Goal: Find specific page/section: Find specific page/section

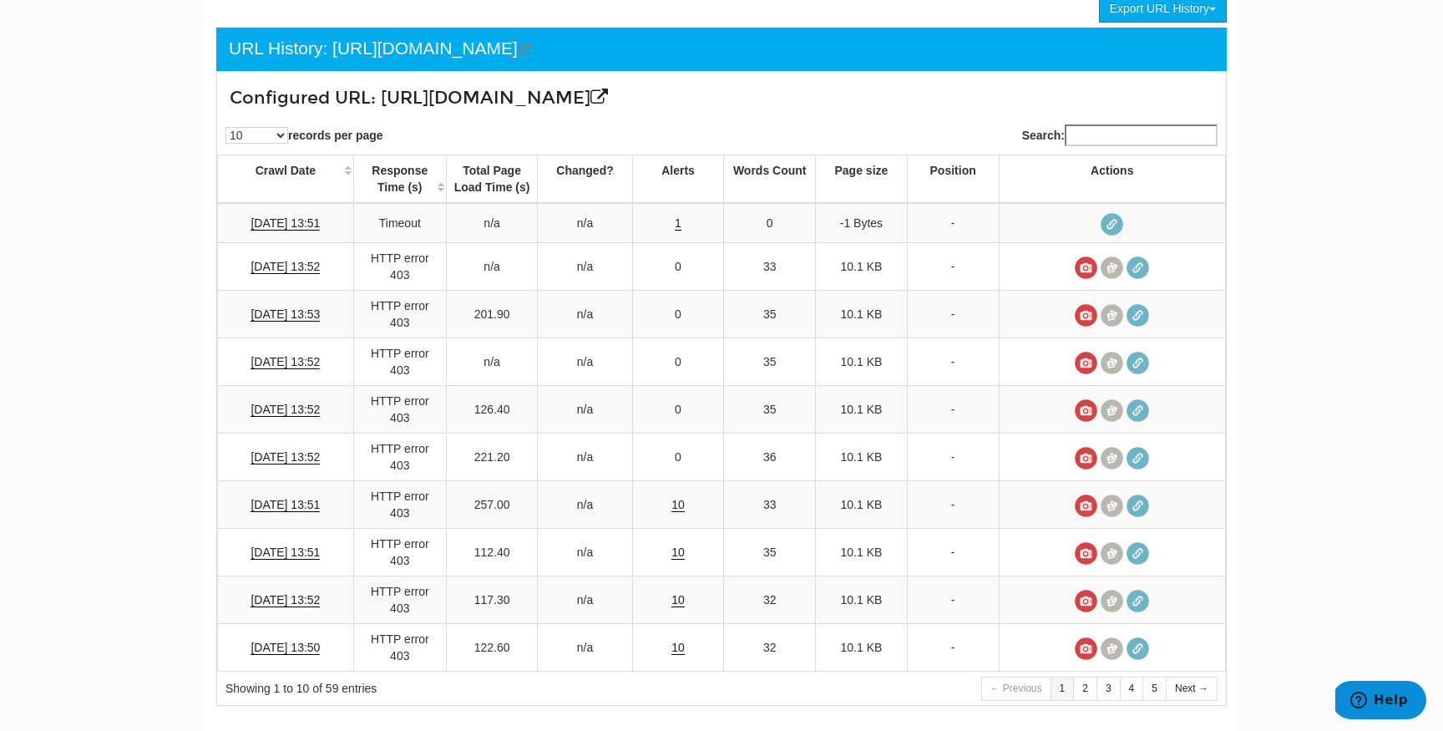
scroll to position [67, 0]
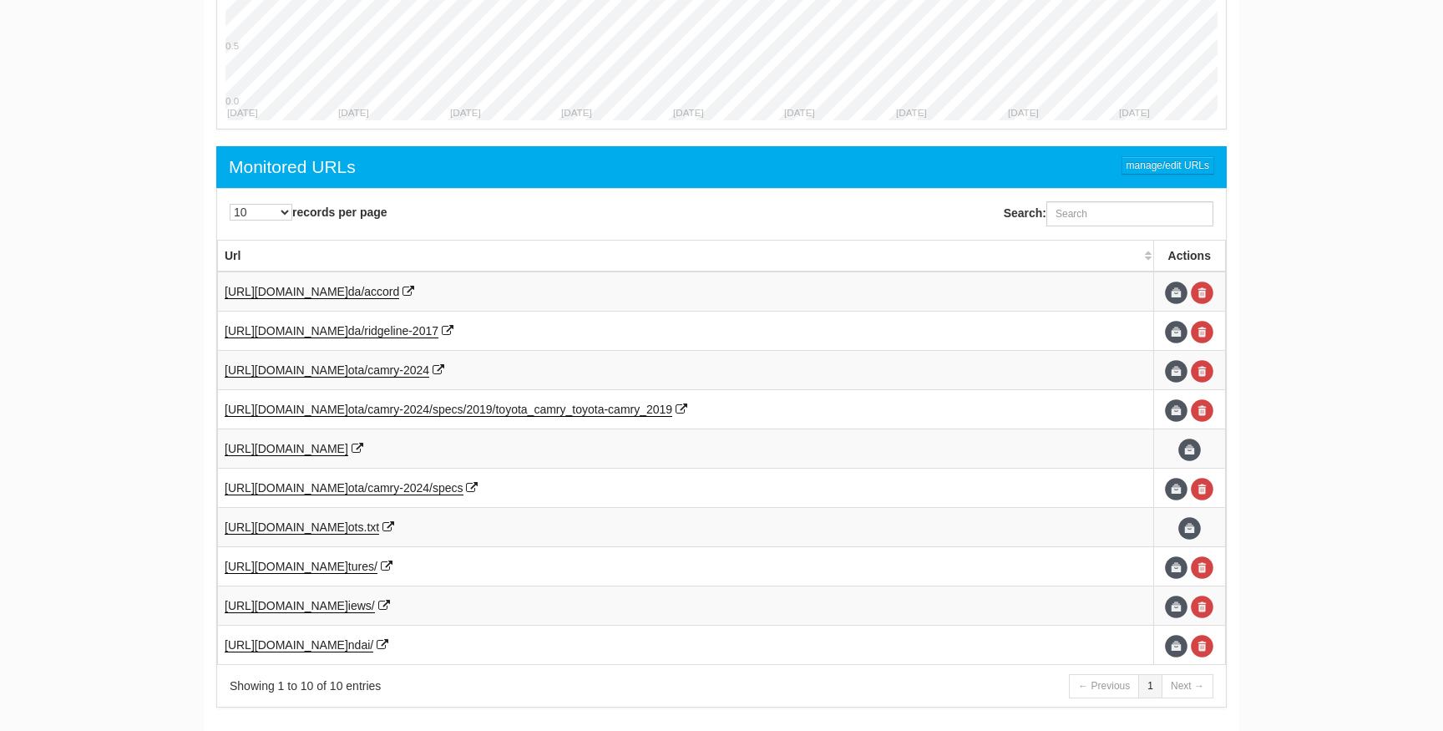
scroll to position [853, 0]
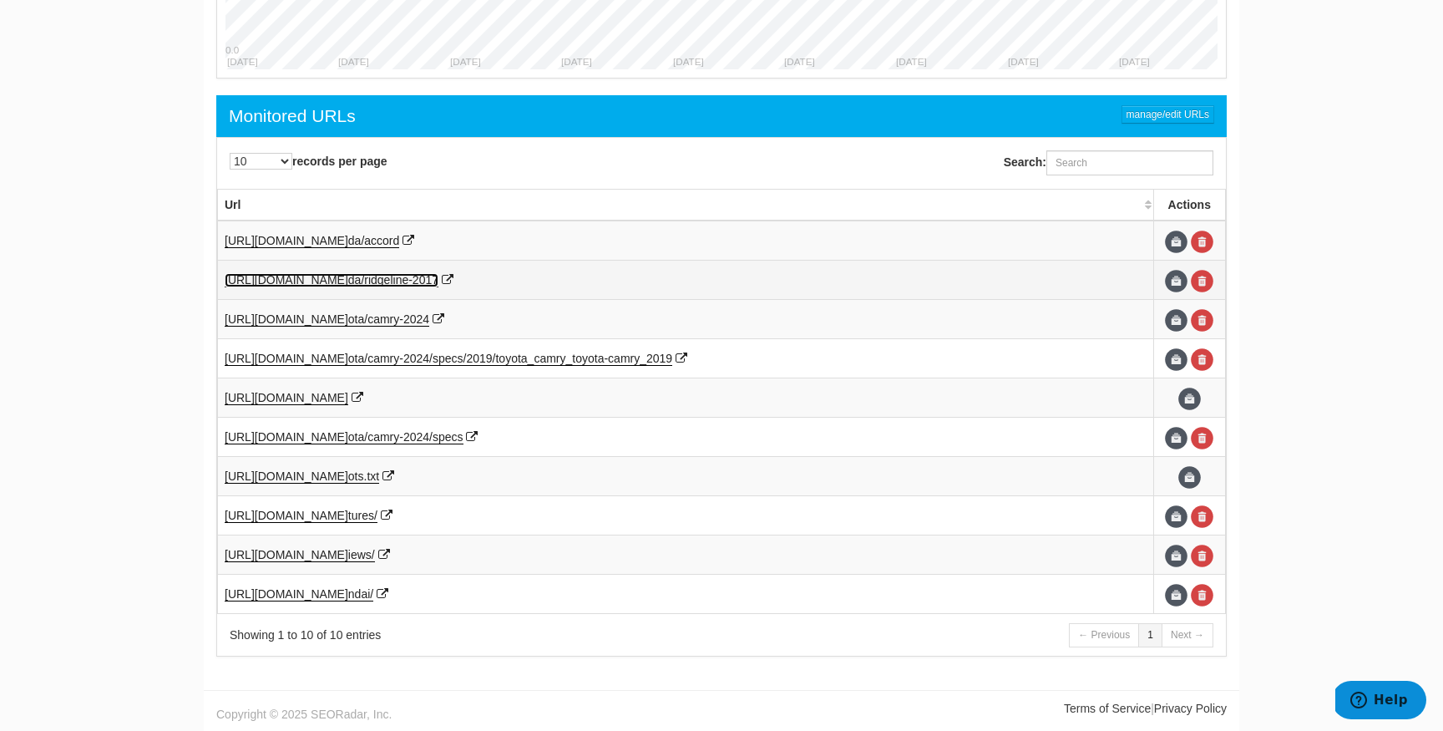
click at [438, 279] on span "da/ridgeline-2017" at bounding box center [393, 279] width 90 height 13
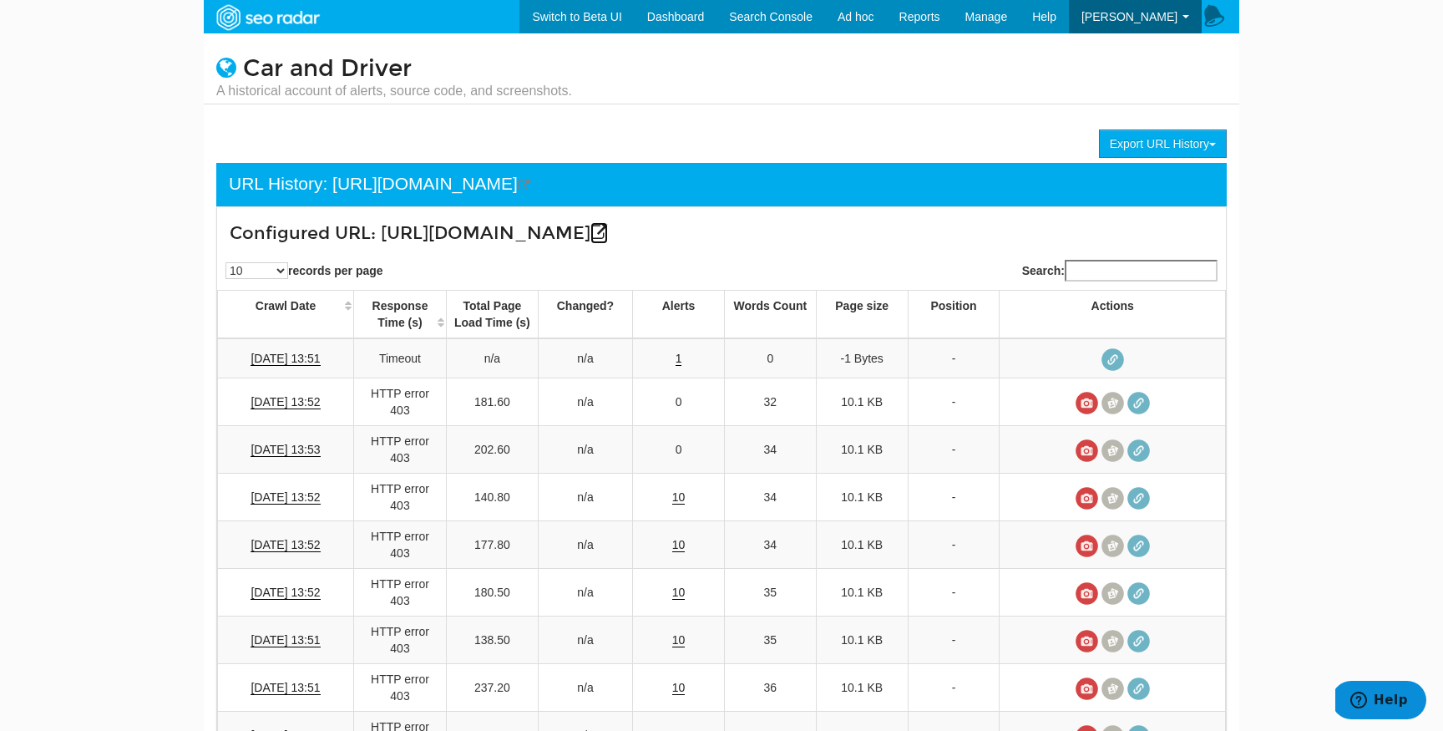
click at [608, 240] on icon at bounding box center [599, 233] width 18 height 18
